Goal: Task Accomplishment & Management: Use online tool/utility

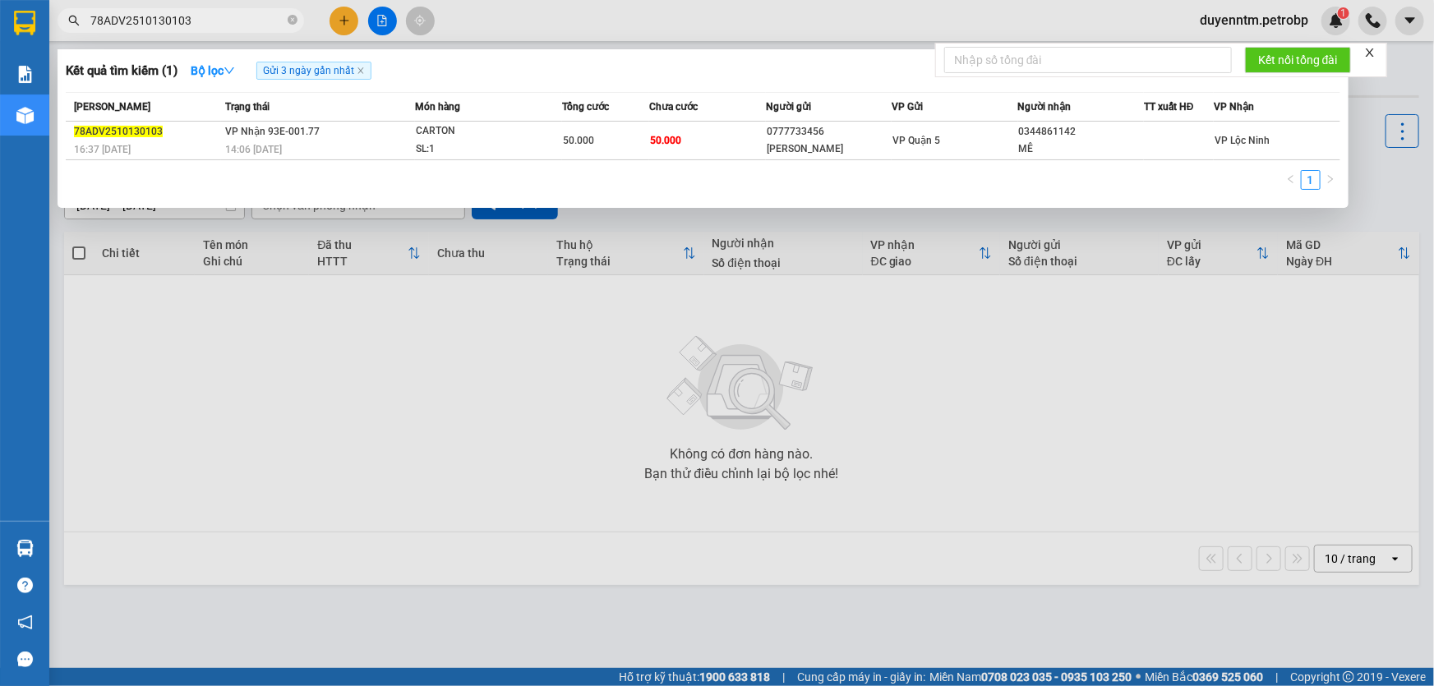
click at [810, 225] on div at bounding box center [717, 343] width 1434 height 686
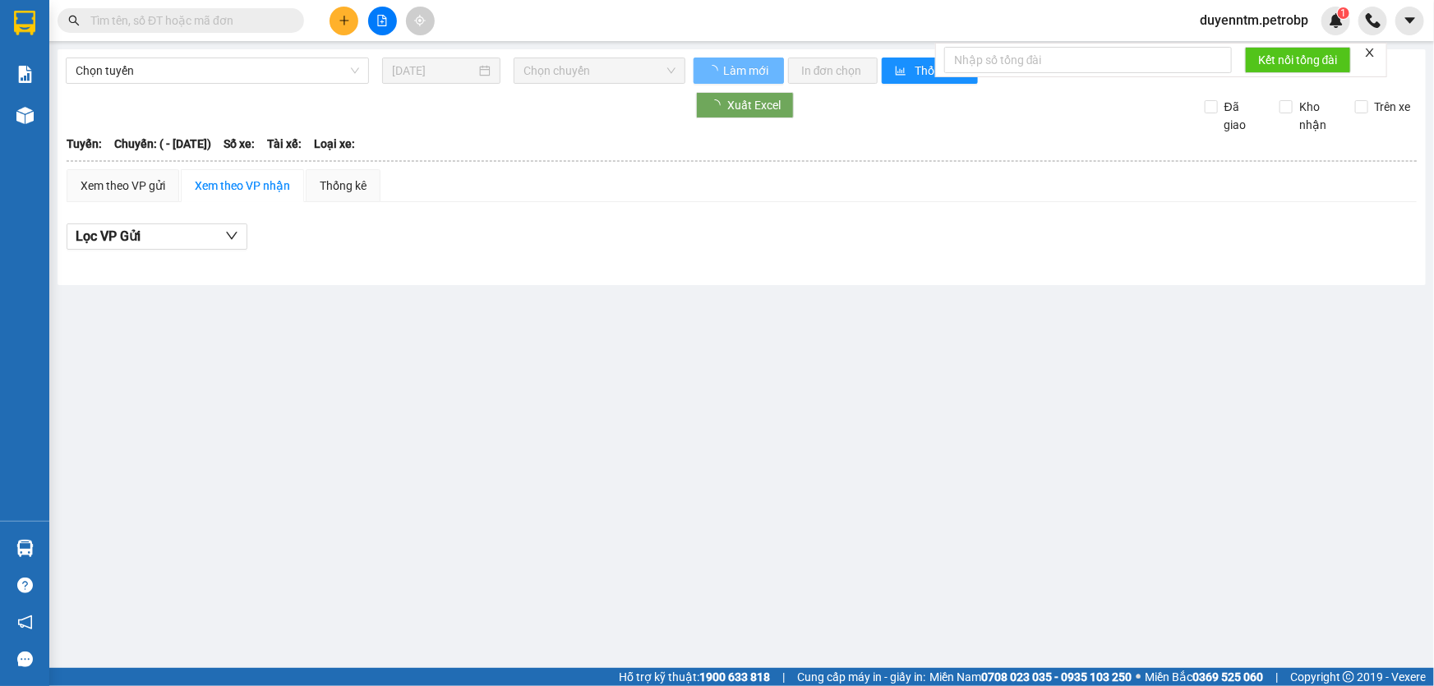
type input "[DATE]"
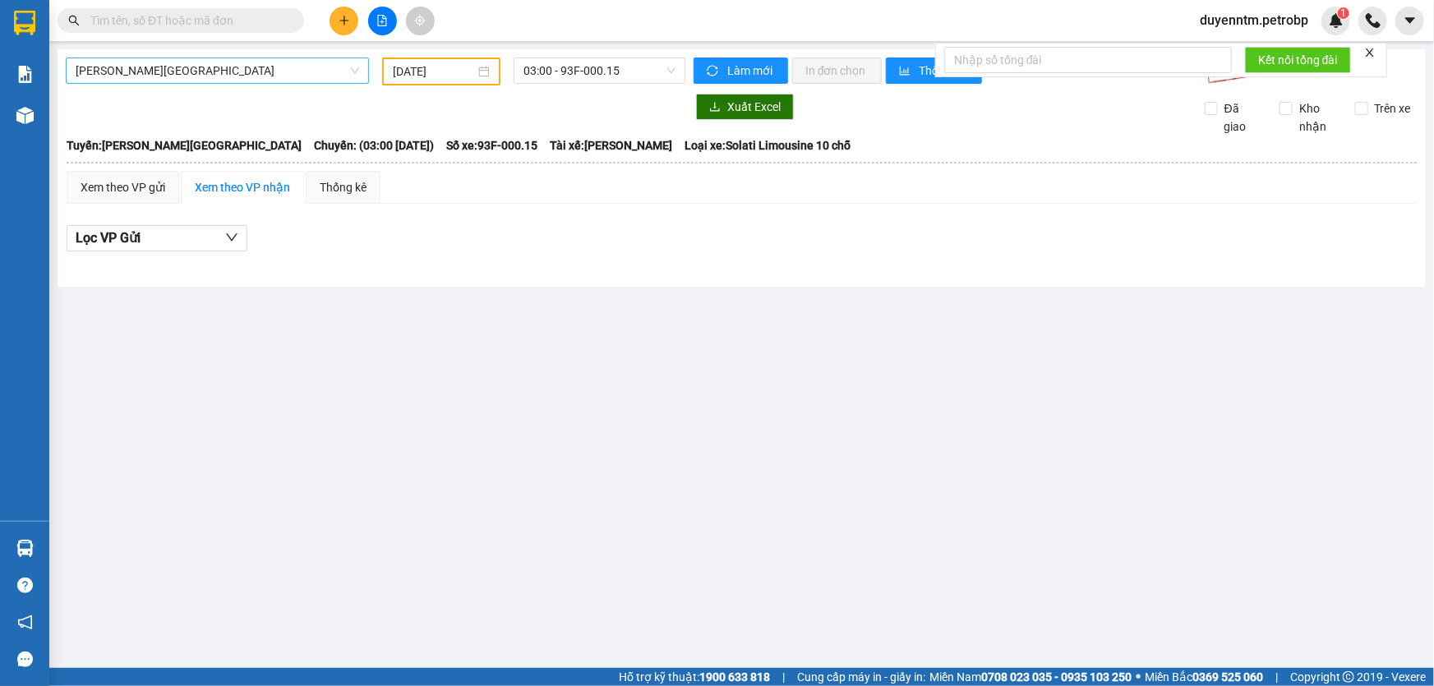
click at [228, 76] on span "[PERSON_NAME][GEOGRAPHIC_DATA]" at bounding box center [217, 70] width 283 height 25
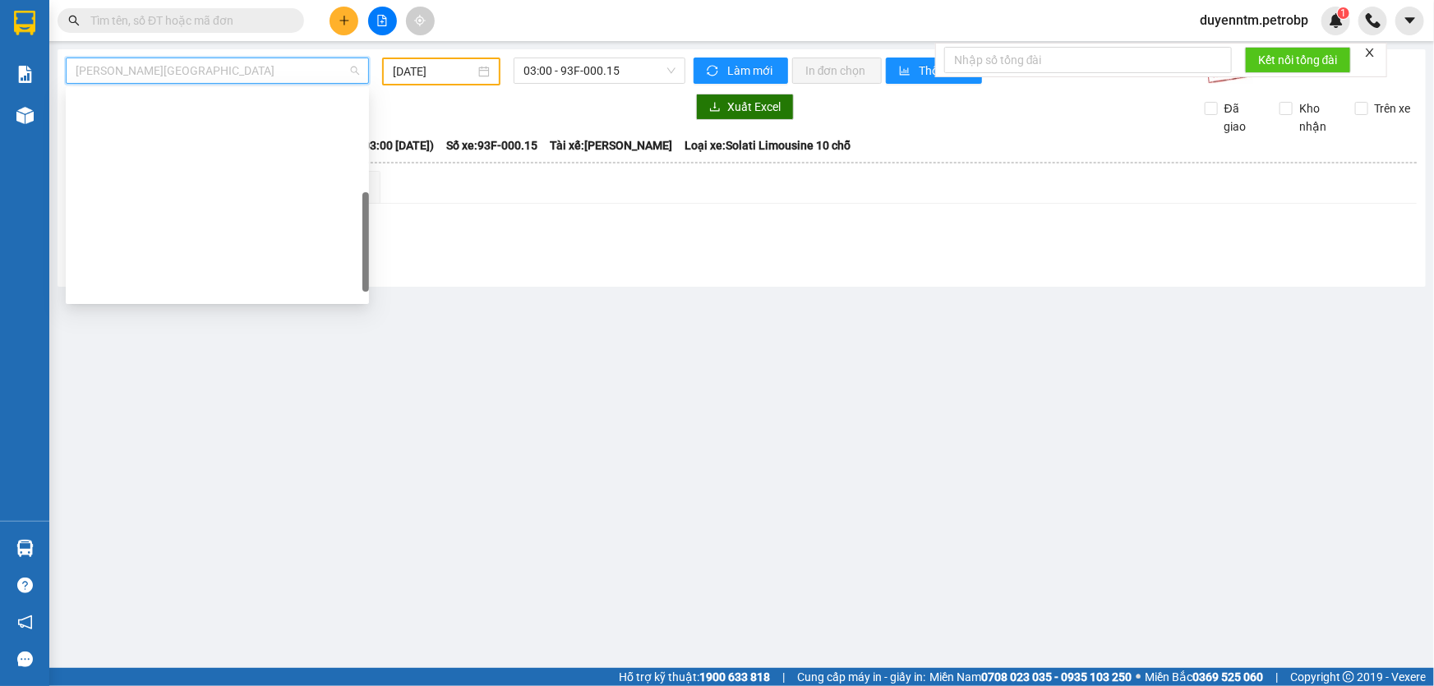
scroll to position [315, 0]
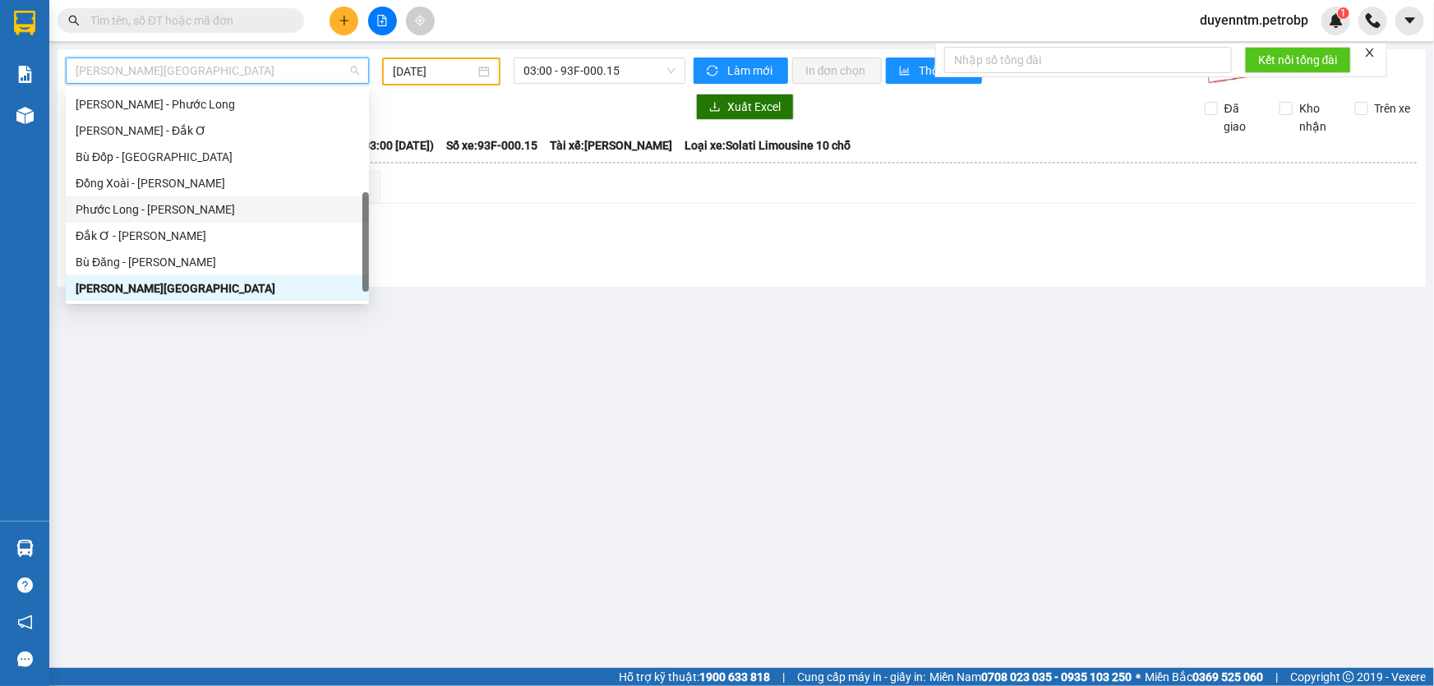
click at [213, 200] on div "Phước Long - Hồ Chí Minh" at bounding box center [217, 209] width 283 height 18
type input "14/10/2025"
